Goal: Navigation & Orientation: Find specific page/section

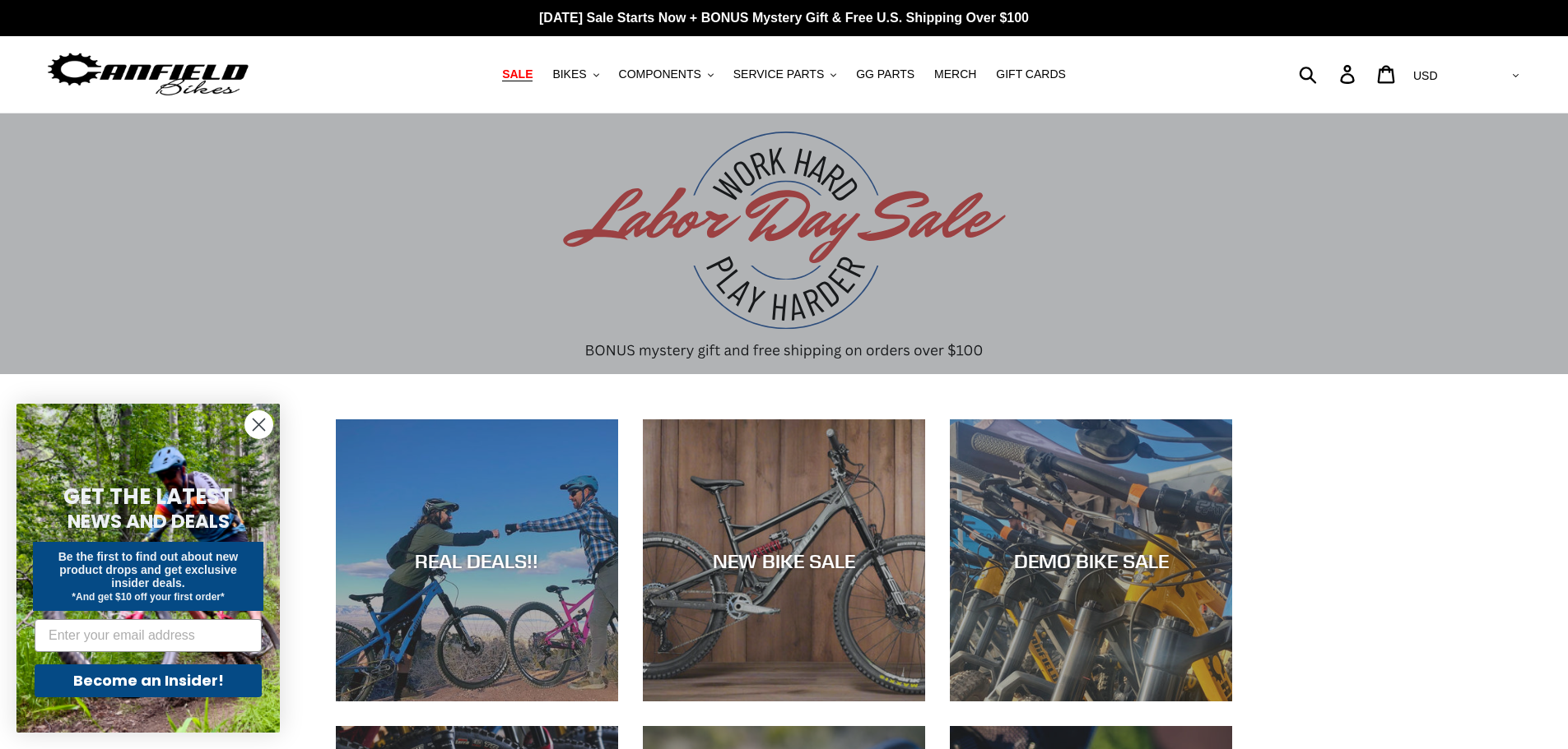
click at [533, 79] on span "SALE" at bounding box center [517, 74] width 31 height 14
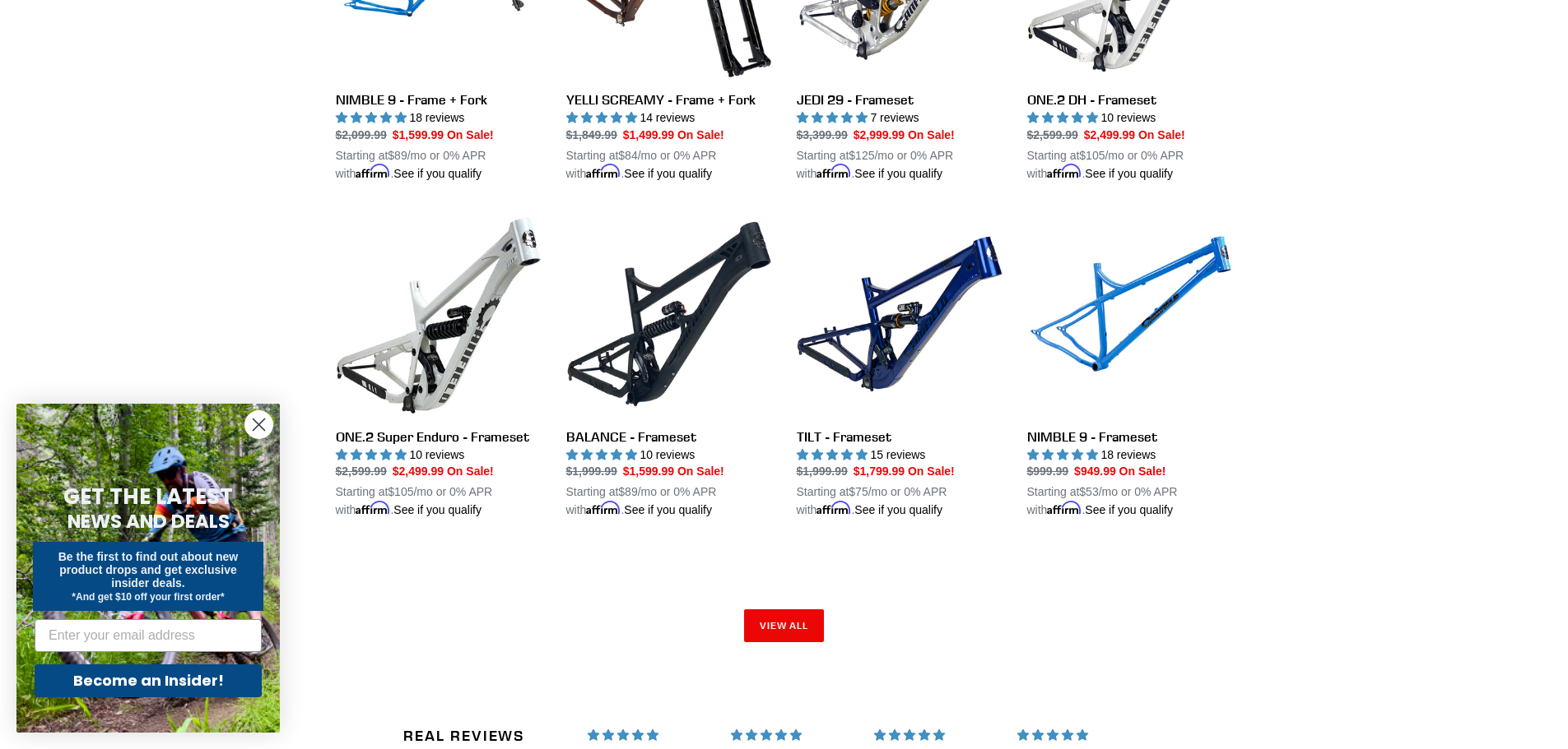
scroll to position [2385, 0]
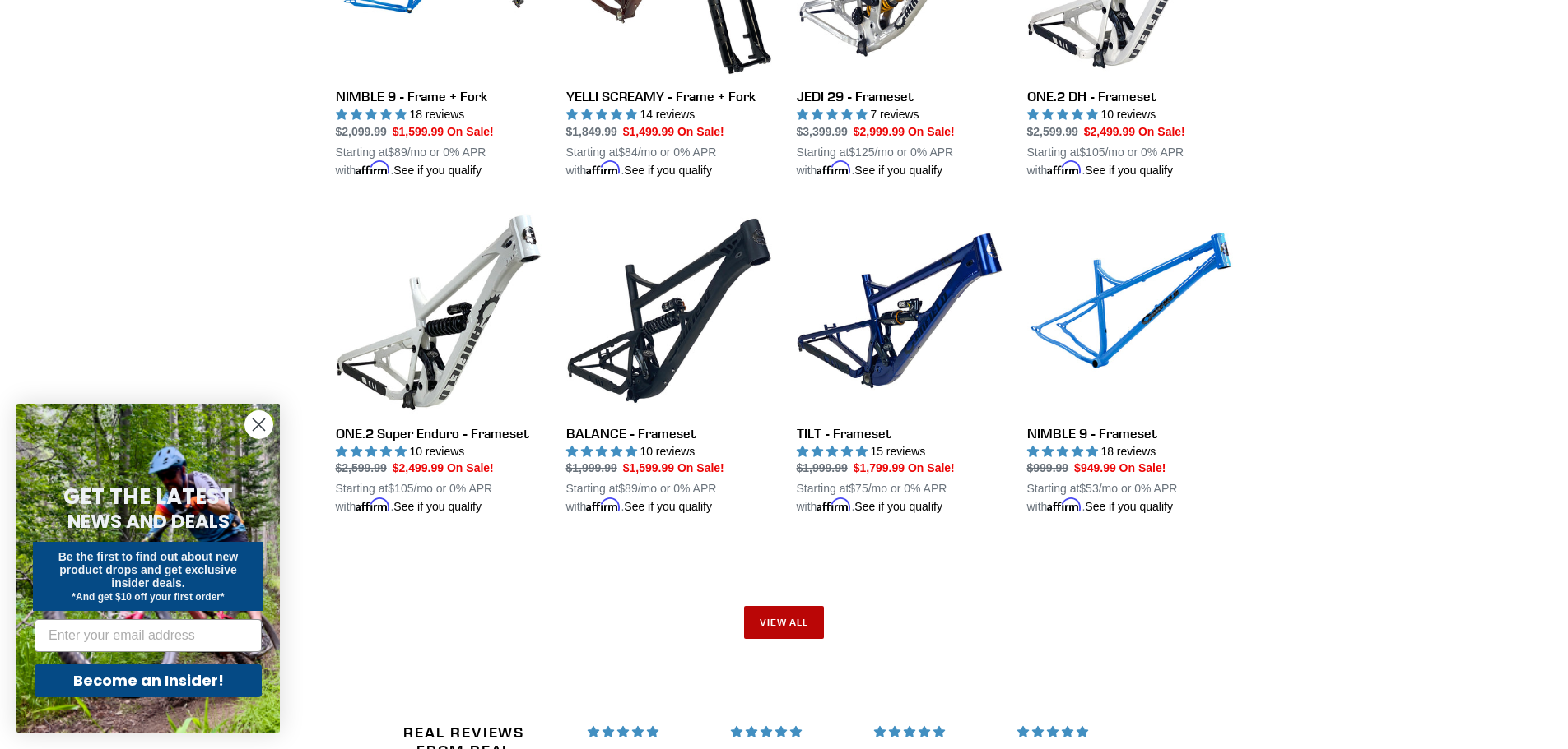
click at [784, 619] on link "View all" at bounding box center [784, 622] width 80 height 33
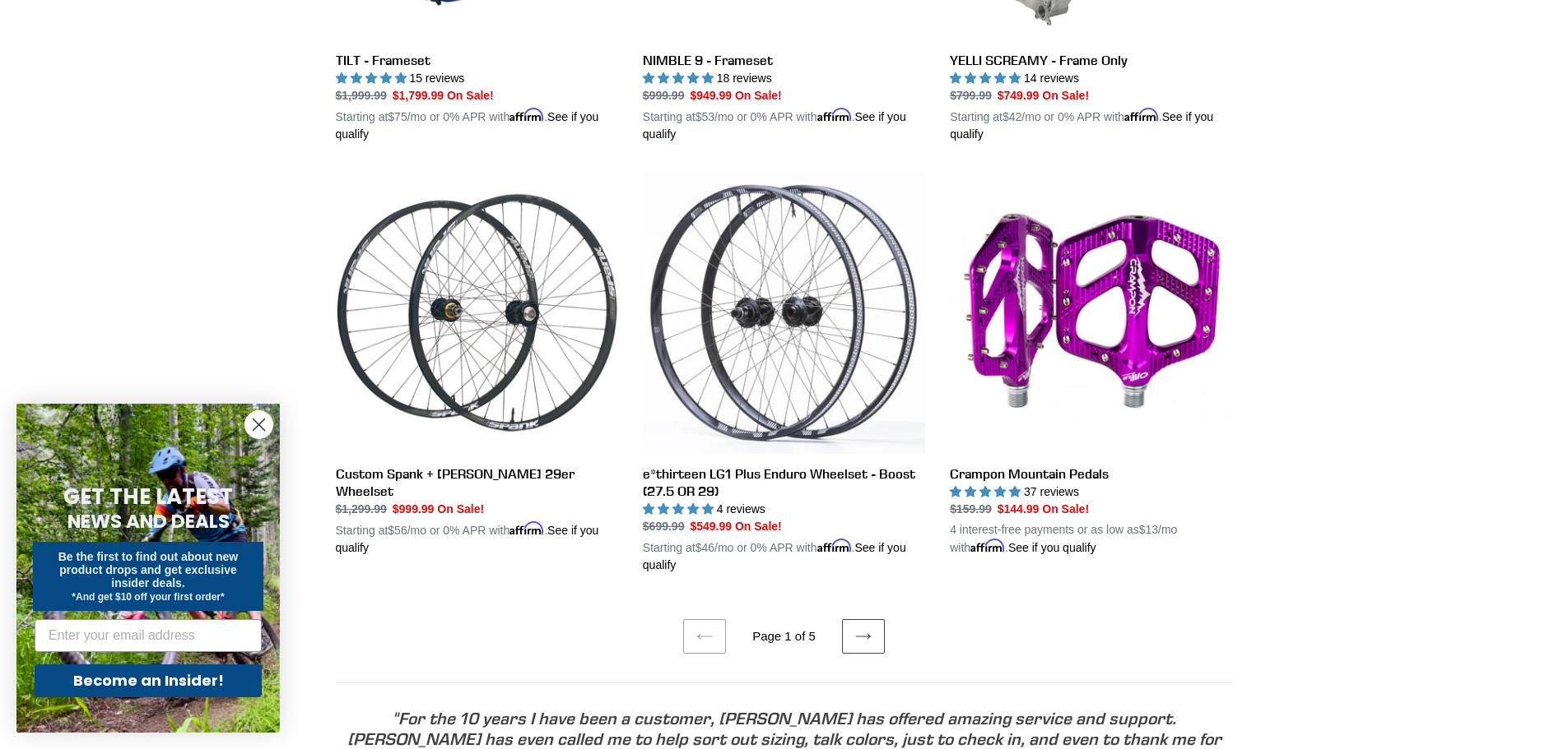
scroll to position [3207, 0]
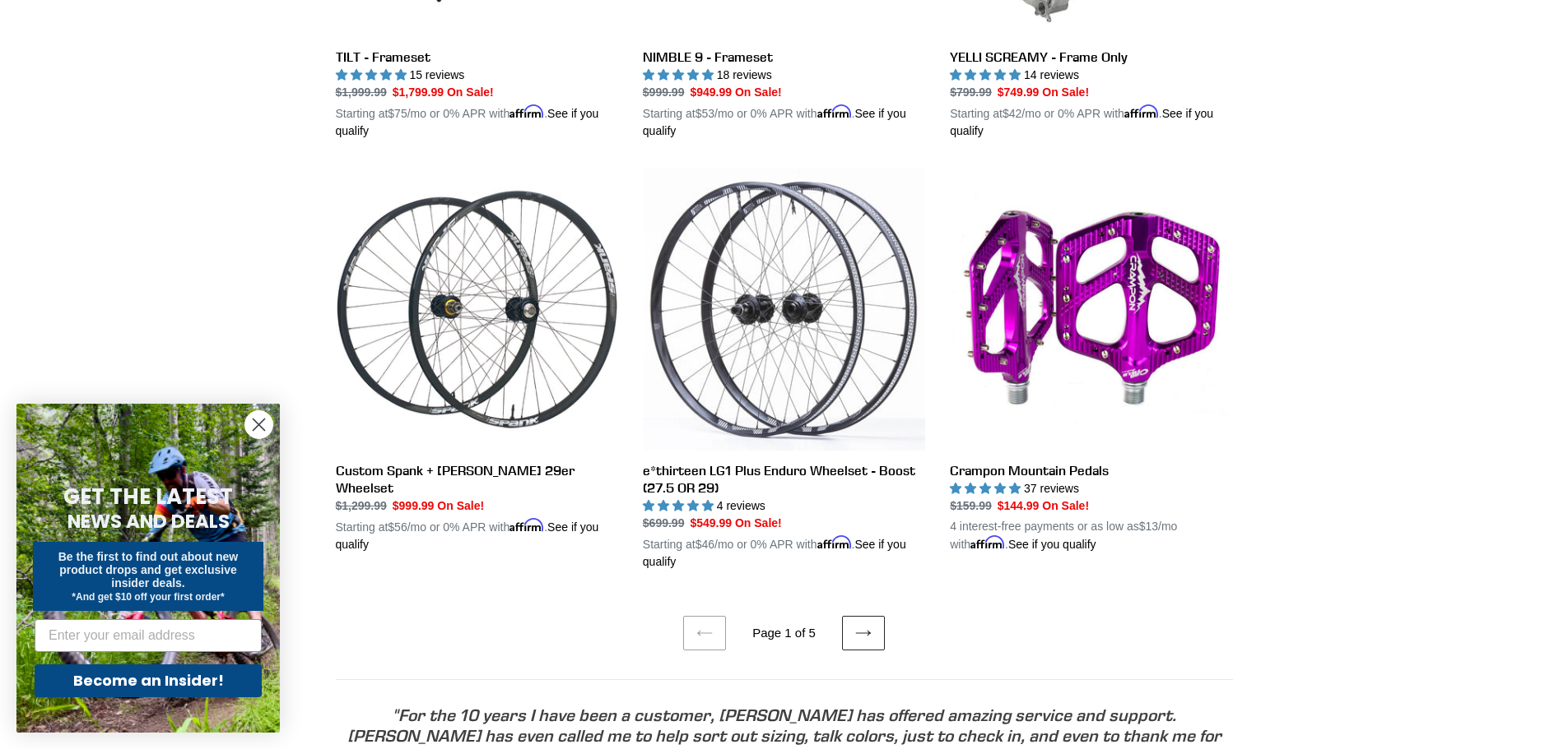
click at [872, 618] on link "Next page" at bounding box center [863, 634] width 43 height 35
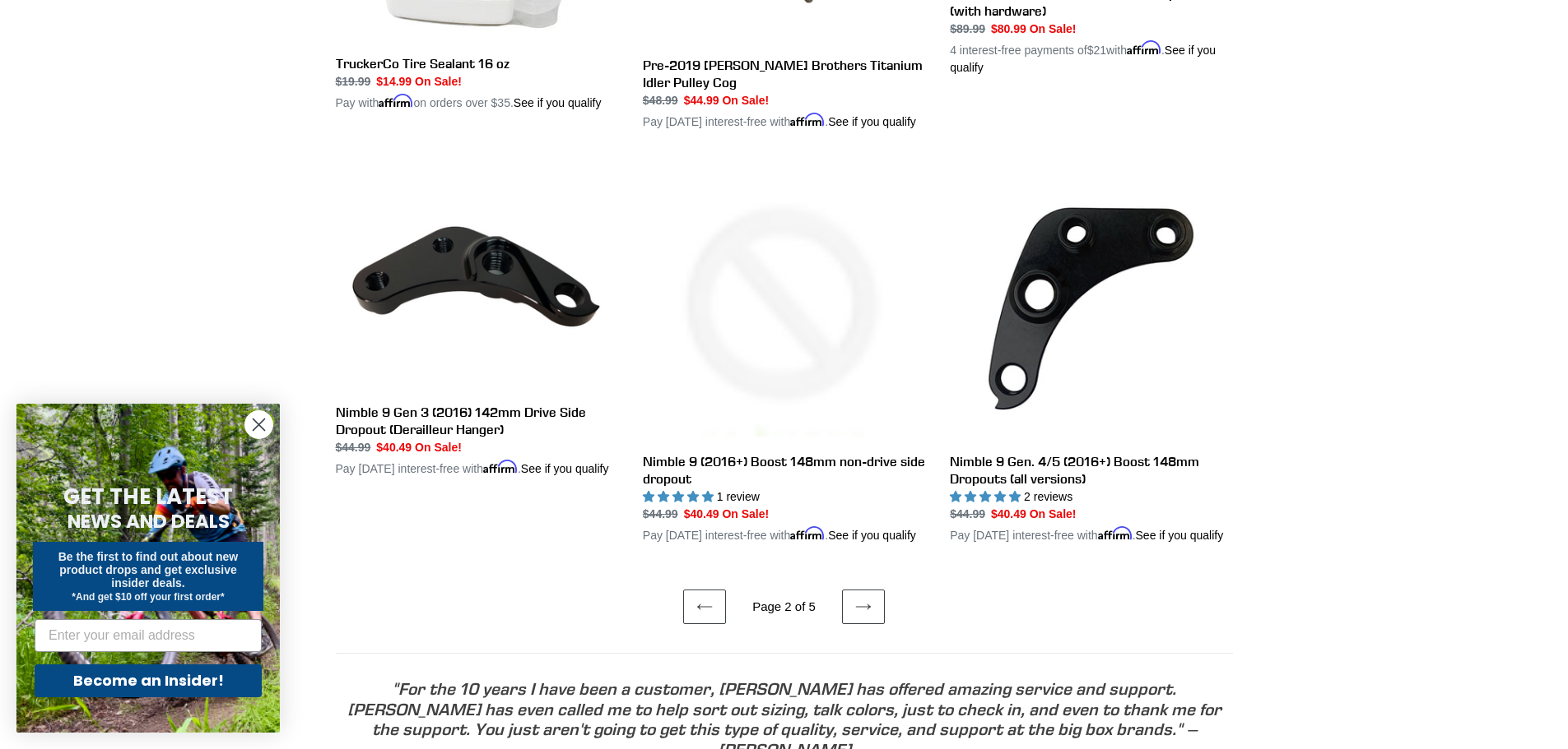
scroll to position [3290, 0]
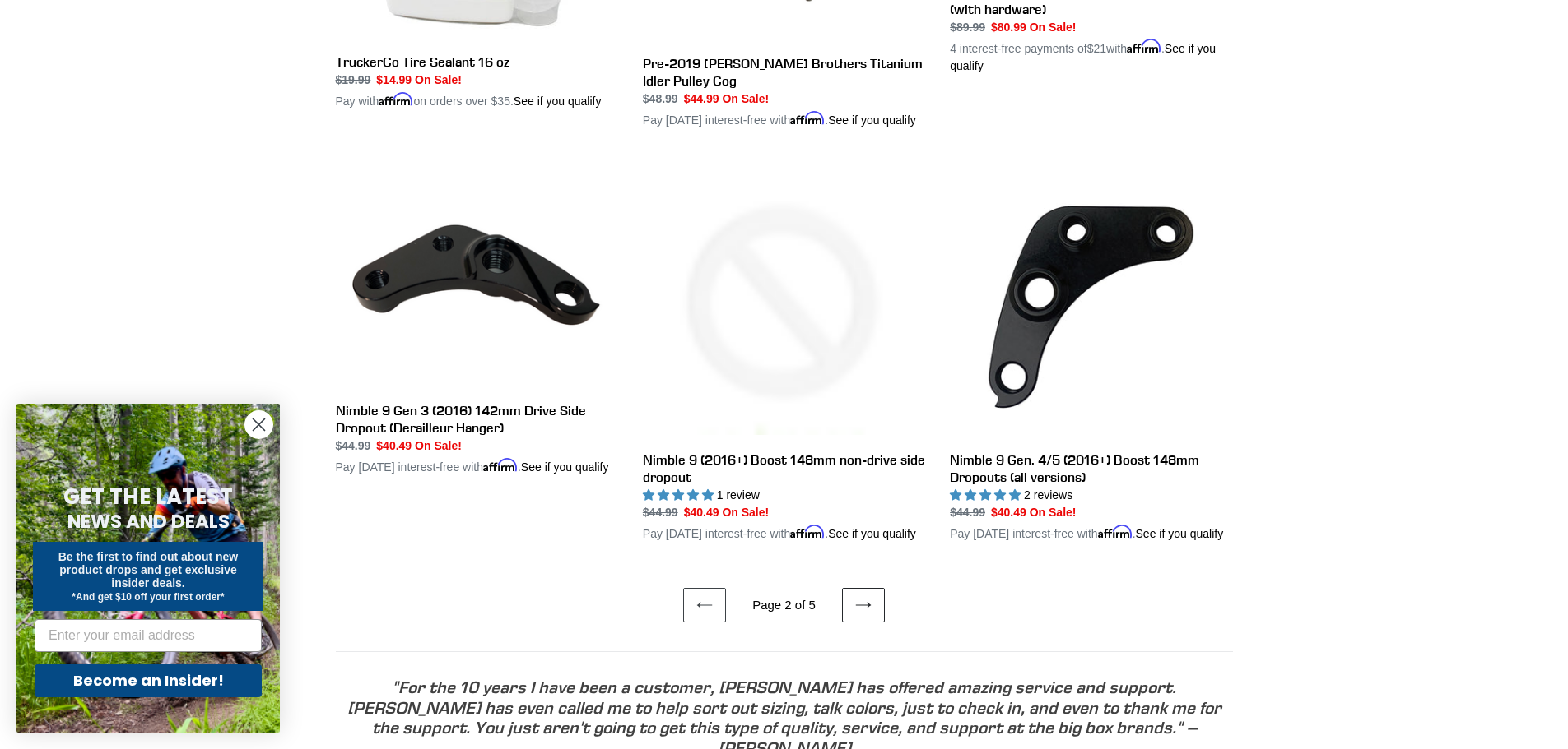
click at [850, 615] on link "Next page" at bounding box center [863, 606] width 43 height 35
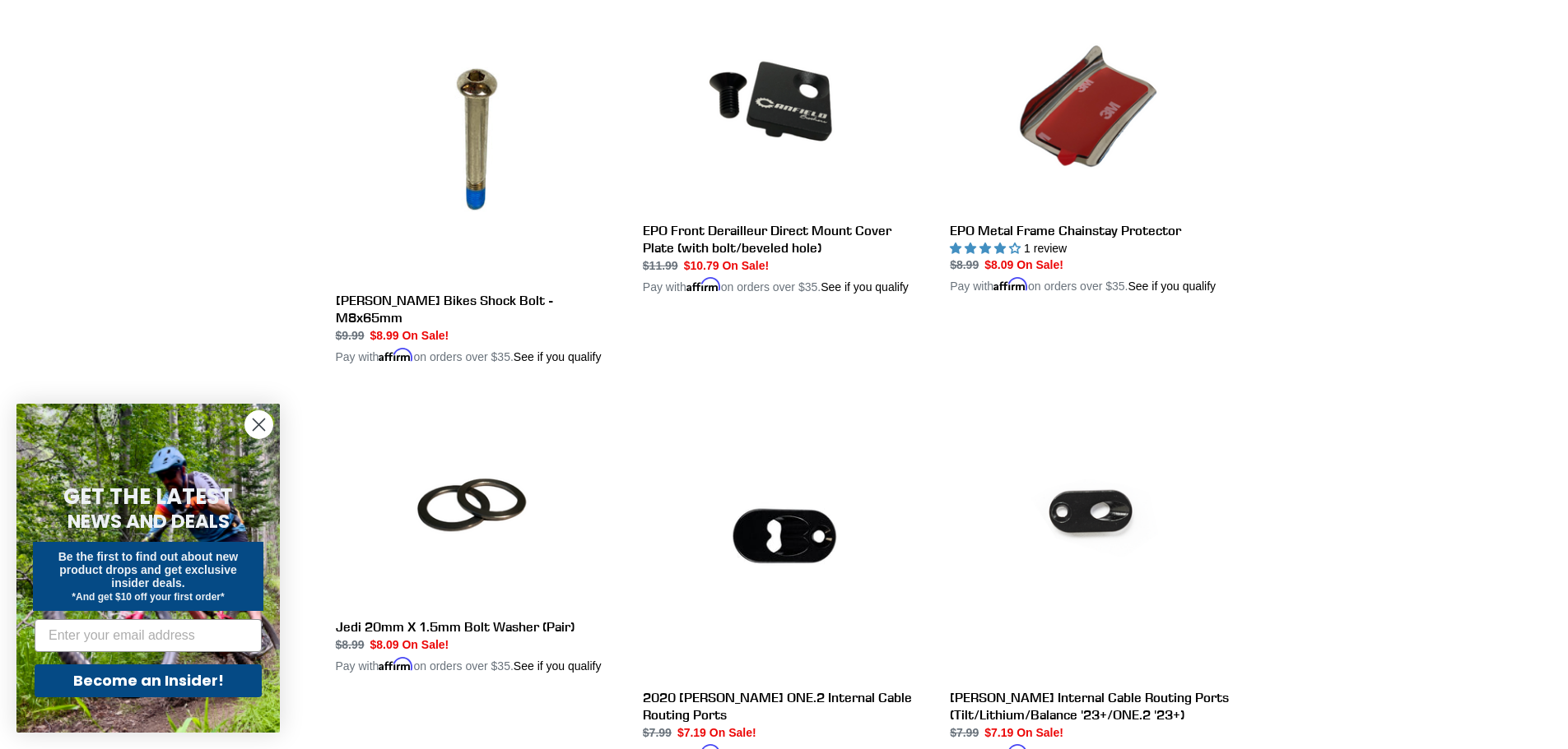
scroll to position [2961, 0]
